Goal: Task Accomplishment & Management: Complete application form

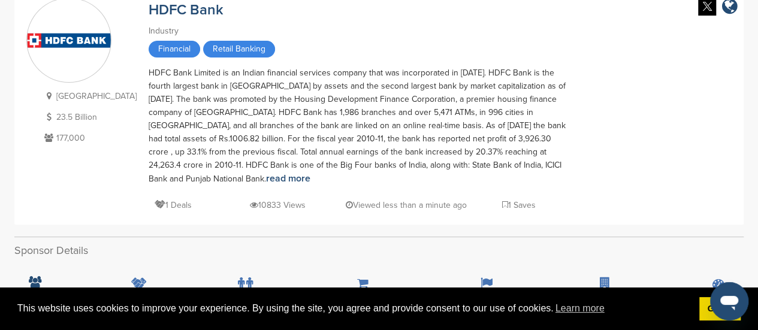
scroll to position [119, 0]
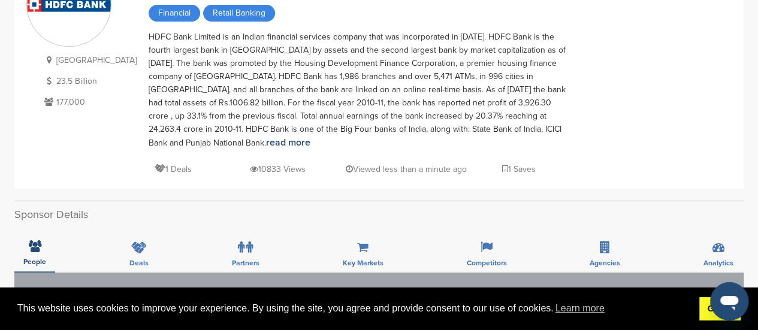
click at [711, 317] on link "Got it!" at bounding box center [719, 309] width 41 height 24
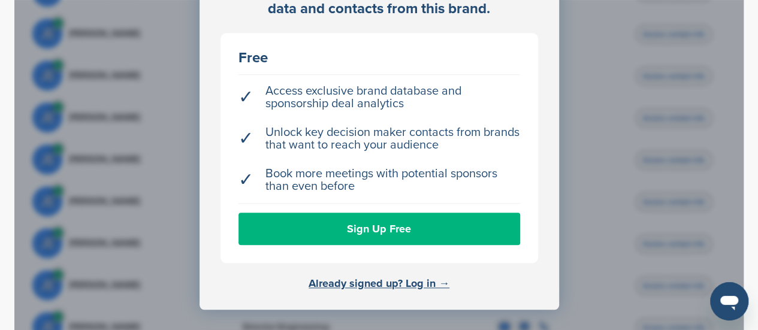
scroll to position [503, 0]
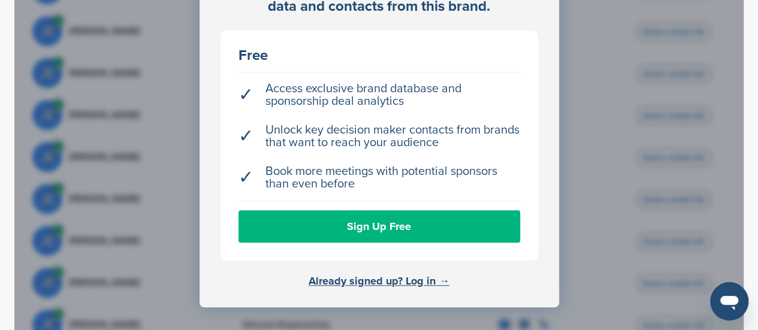
click at [381, 238] on link "Sign Up Free" at bounding box center [379, 226] width 282 height 32
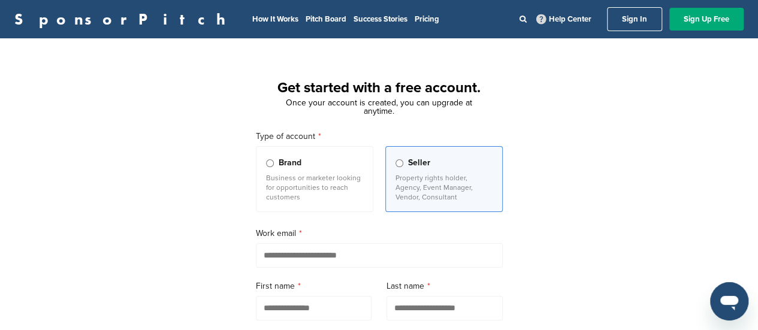
click at [274, 168] on div "Brand" at bounding box center [314, 162] width 97 height 13
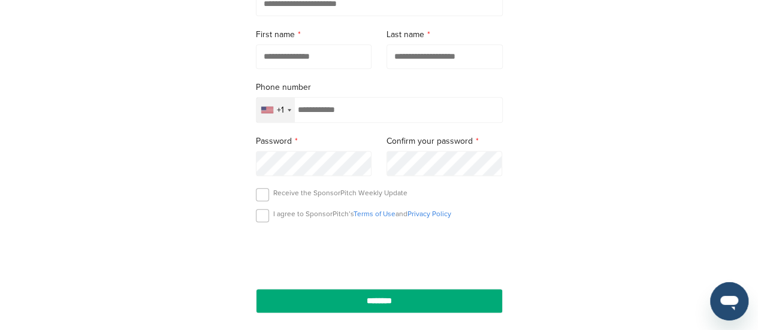
scroll to position [253, 0]
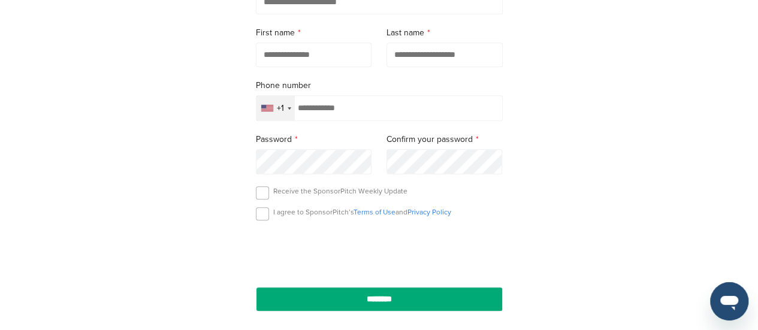
click at [285, 113] on div "+1" at bounding box center [275, 108] width 38 height 25
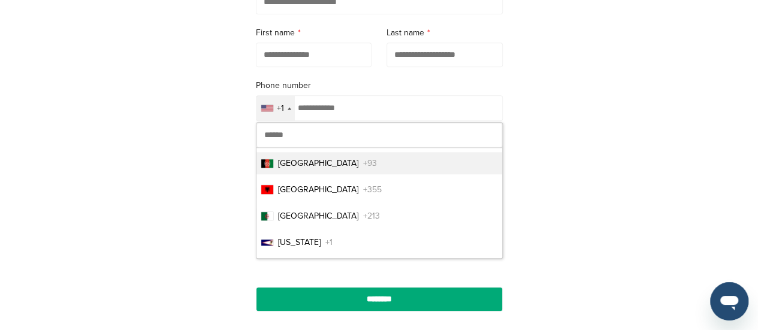
click at [188, 162] on div "Get started with a free account. Once your account is created, you can upgrade …" at bounding box center [379, 77] width 758 height 556
